Goal: Task Accomplishment & Management: Manage account settings

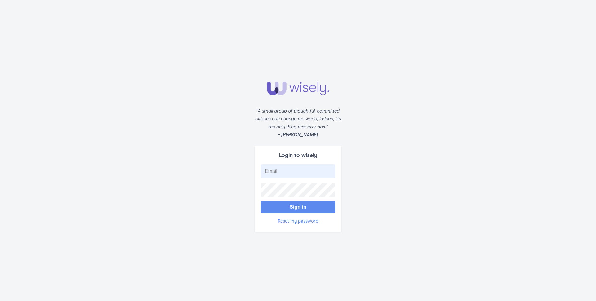
click at [439, 237] on form "“A small group of thoughtful, committed citizens can change the world; indeed, …" at bounding box center [298, 150] width 596 height 301
click at [284, 221] on link "Reset my password" at bounding box center [298, 221] width 41 height 5
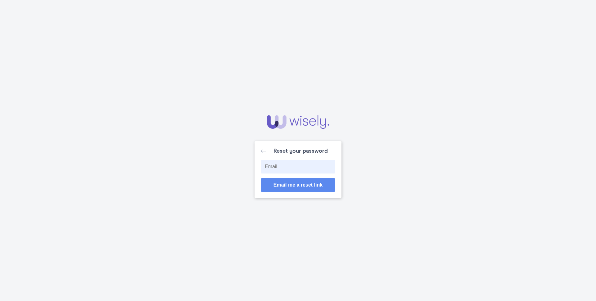
click at [263, 150] on icon "Left Arrow" at bounding box center [263, 150] width 5 height 3
